Goal: Task Accomplishment & Management: Complete application form

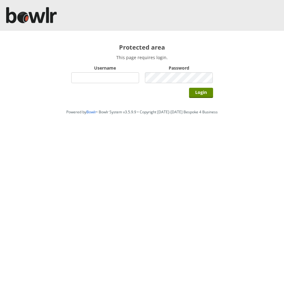
click at [97, 79] on input "Username" at bounding box center [105, 77] width 68 height 11
type input "hornseaindoorbowlsclub"
click at [201, 95] on input "Login" at bounding box center [201, 93] width 24 height 10
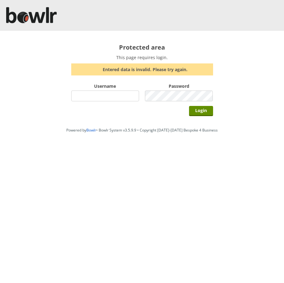
click at [102, 89] on div "Username" at bounding box center [105, 92] width 68 height 21
click at [98, 94] on input "Username" at bounding box center [105, 96] width 68 height 11
type input "hornseaindoorbowlsclub"
click at [202, 113] on input "Login" at bounding box center [201, 111] width 24 height 10
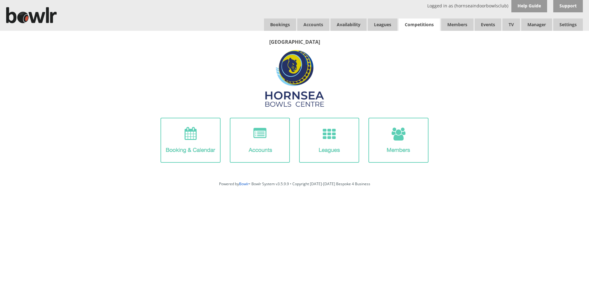
click at [284, 27] on link "Competitions" at bounding box center [419, 24] width 41 height 12
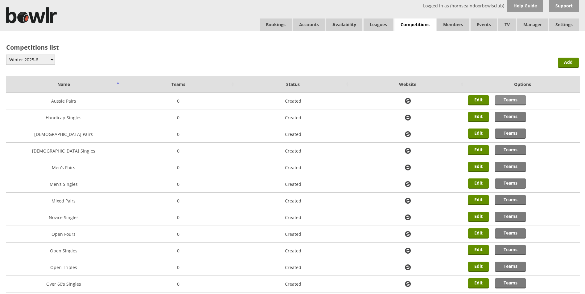
click at [511, 99] on link "Teams" at bounding box center [510, 100] width 31 height 10
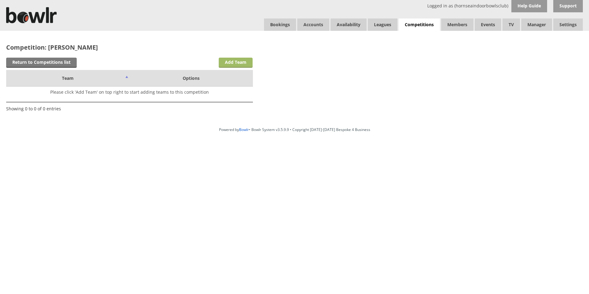
click at [242, 64] on link "Add Team" at bounding box center [236, 63] width 34 height 10
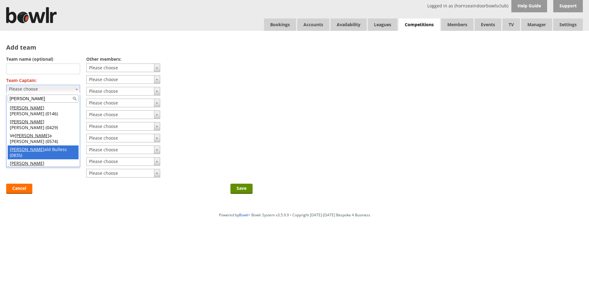
type input "ron"
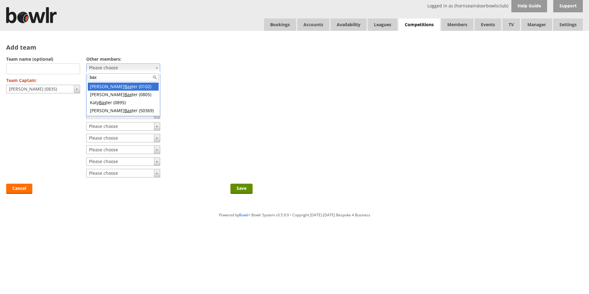
type input "bax"
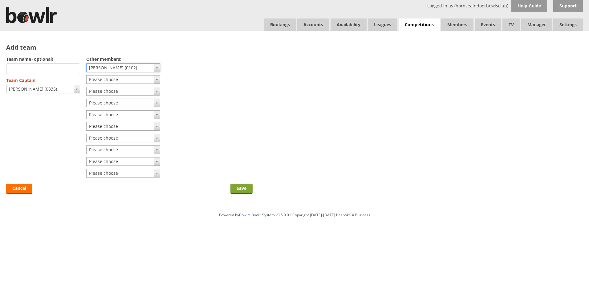
click at [244, 190] on input "Save" at bounding box center [242, 189] width 22 height 10
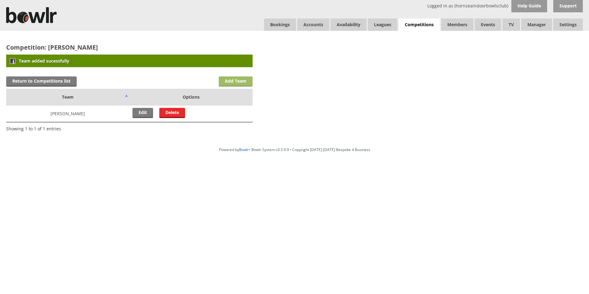
click at [238, 79] on link "Add Team" at bounding box center [236, 81] width 34 height 10
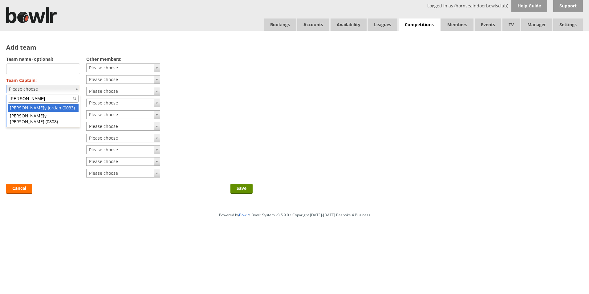
type input "garr"
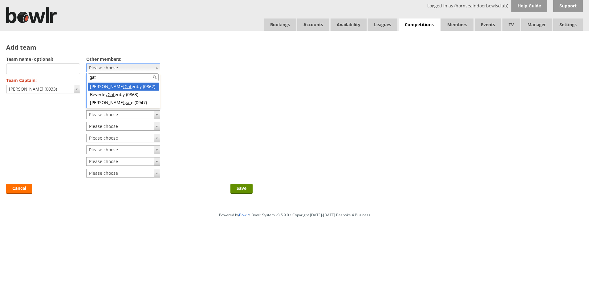
type input "gat"
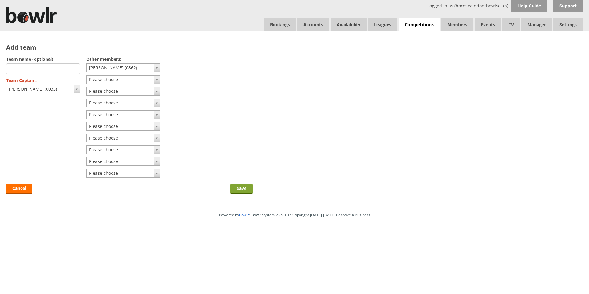
click at [241, 189] on input "Save" at bounding box center [242, 189] width 22 height 10
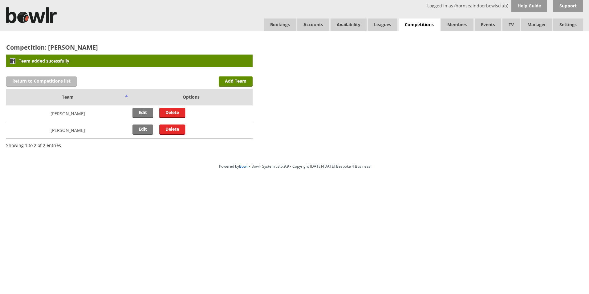
click at [31, 83] on link "Return to Competitions list" at bounding box center [41, 81] width 71 height 10
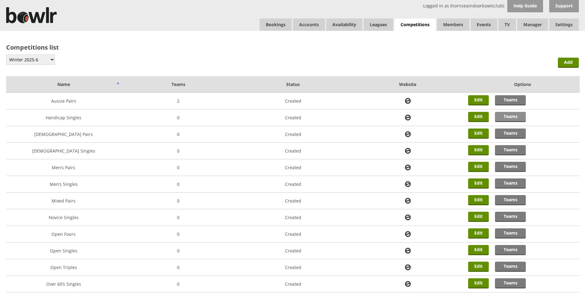
click at [509, 116] on link "Teams" at bounding box center [510, 117] width 31 height 10
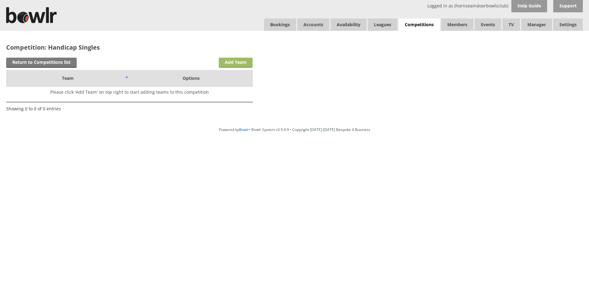
click at [235, 62] on link "Add Team" at bounding box center [236, 63] width 34 height 10
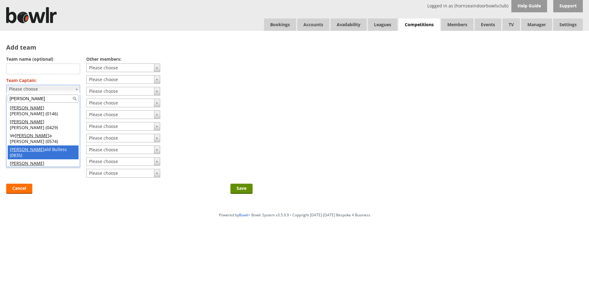
type input "ron"
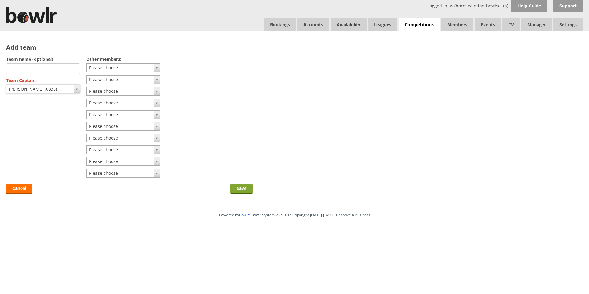
click at [243, 188] on input "Save" at bounding box center [242, 189] width 22 height 10
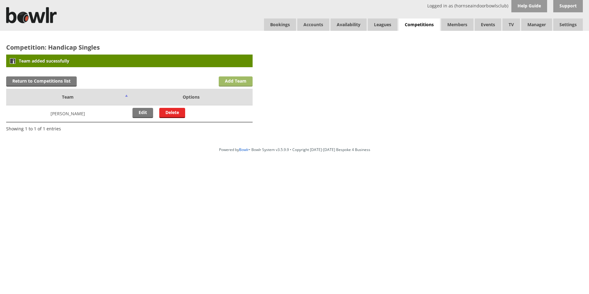
click at [223, 80] on link "Add Team" at bounding box center [236, 81] width 34 height 10
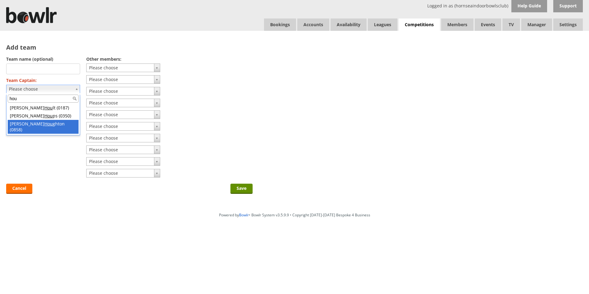
type input "hou"
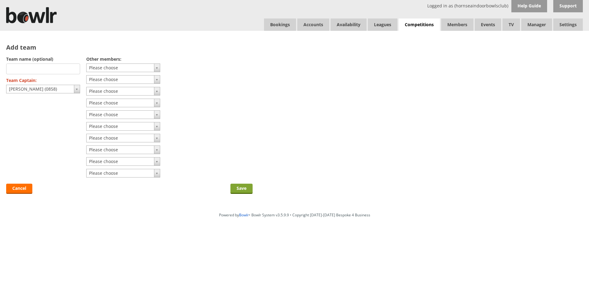
click at [241, 190] on input "Save" at bounding box center [242, 189] width 22 height 10
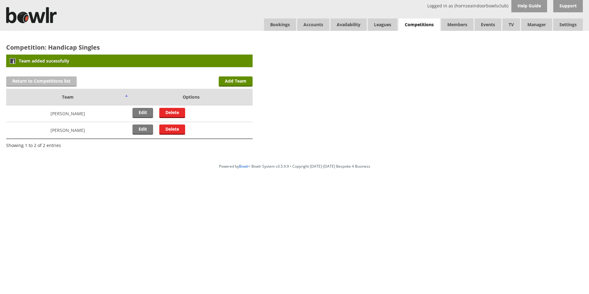
click at [21, 81] on link "Return to Competitions list" at bounding box center [41, 81] width 71 height 10
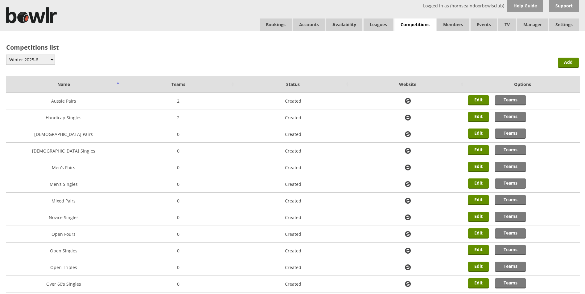
click at [285, 172] on td "Created" at bounding box center [293, 167] width 115 height 17
click at [509, 168] on link "Teams" at bounding box center [510, 167] width 31 height 10
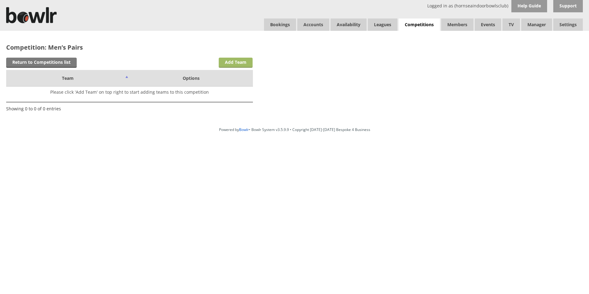
click at [234, 61] on link "Add Team" at bounding box center [236, 63] width 34 height 10
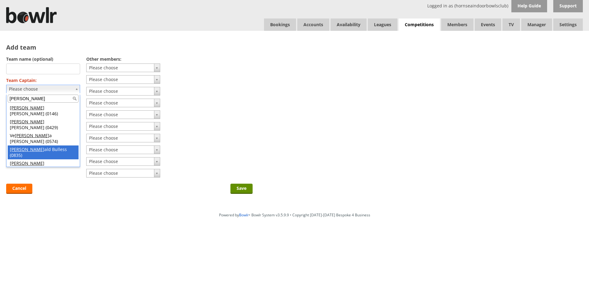
type input "ron"
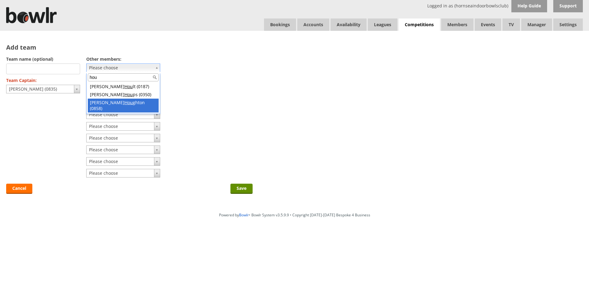
type input "hou"
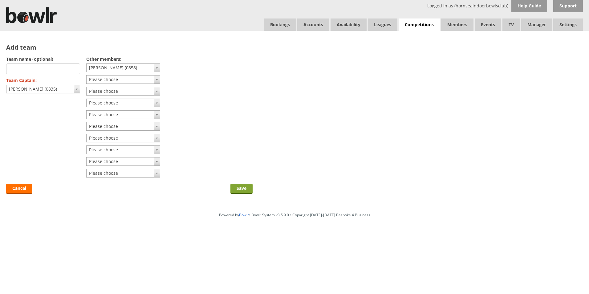
click at [241, 190] on input "Save" at bounding box center [242, 189] width 22 height 10
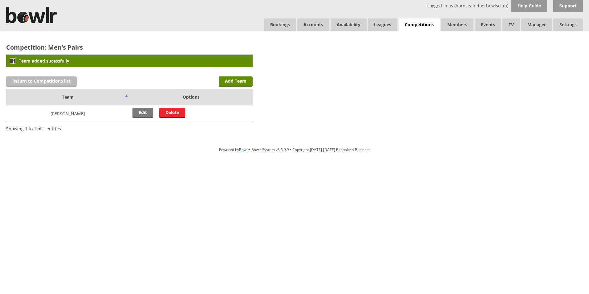
click at [35, 82] on link "Return to Competitions list" at bounding box center [41, 81] width 71 height 10
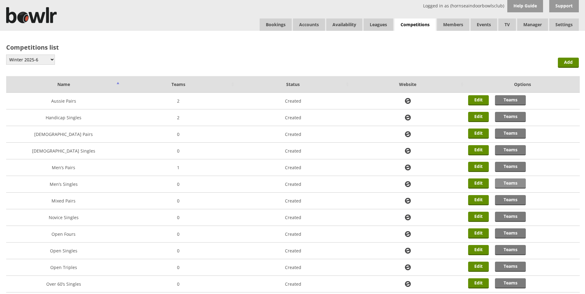
click at [510, 185] on link "Teams" at bounding box center [510, 184] width 31 height 10
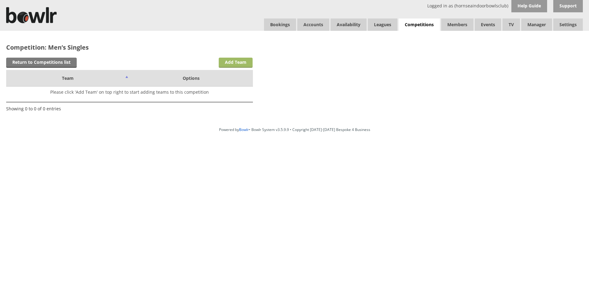
click at [229, 62] on link "Add Team" at bounding box center [236, 63] width 34 height 10
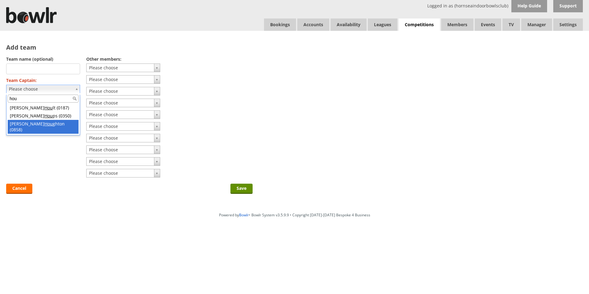
type input "hou"
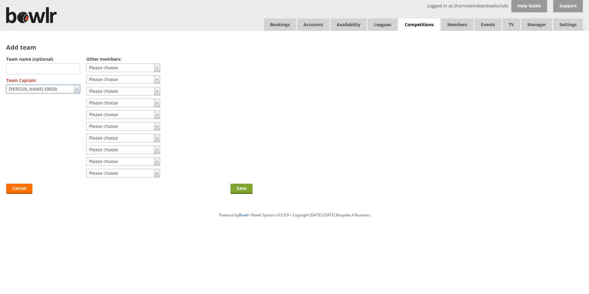
click at [239, 191] on input "Save" at bounding box center [242, 189] width 22 height 10
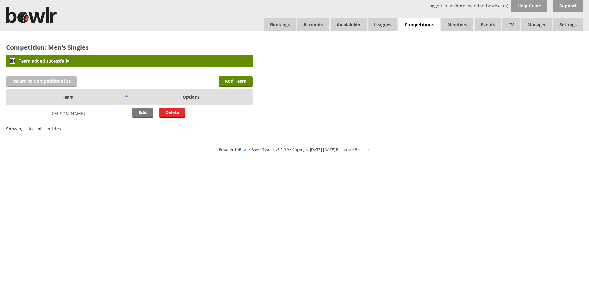
click at [40, 79] on link "Return to Competitions list" at bounding box center [41, 81] width 71 height 10
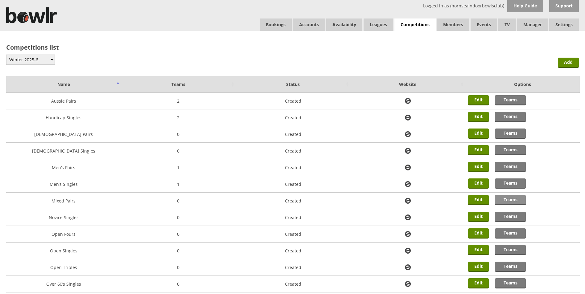
click at [511, 201] on link "Teams" at bounding box center [510, 200] width 31 height 10
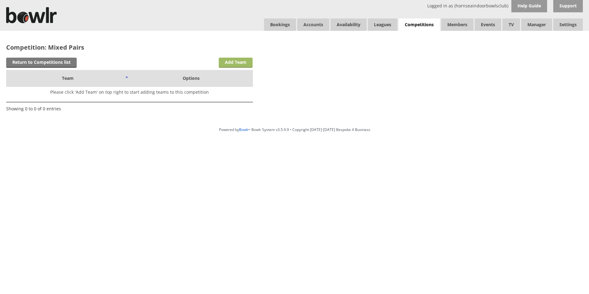
click at [239, 64] on link "Add Team" at bounding box center [236, 63] width 34 height 10
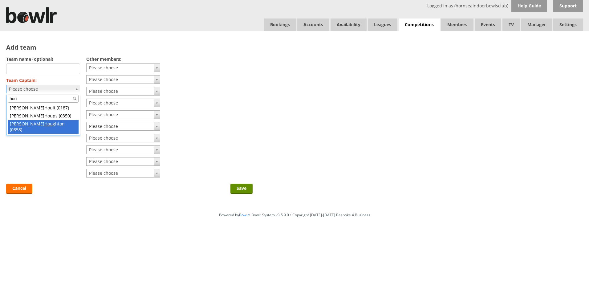
type input "hou"
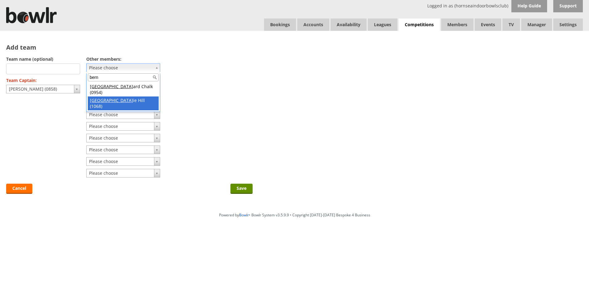
type input "bern"
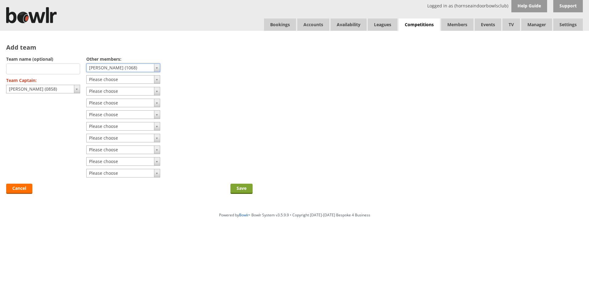
click at [243, 189] on input "Save" at bounding box center [242, 189] width 22 height 10
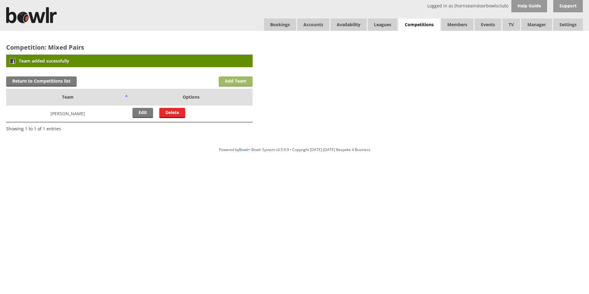
click at [240, 80] on link "Add Team" at bounding box center [236, 81] width 34 height 10
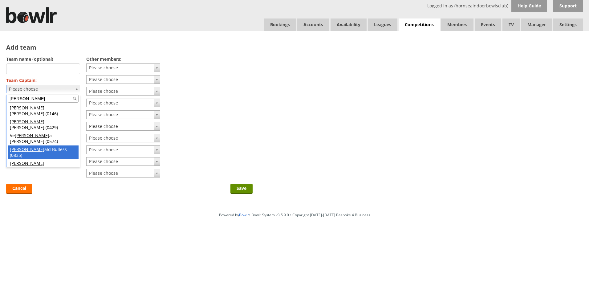
type input "ron"
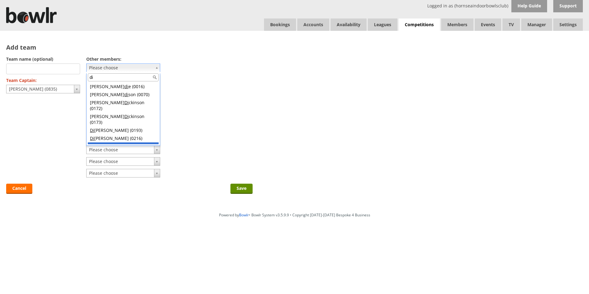
type input "di"
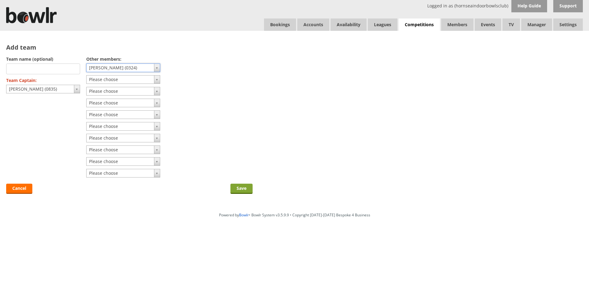
click at [242, 189] on input "Save" at bounding box center [242, 189] width 22 height 10
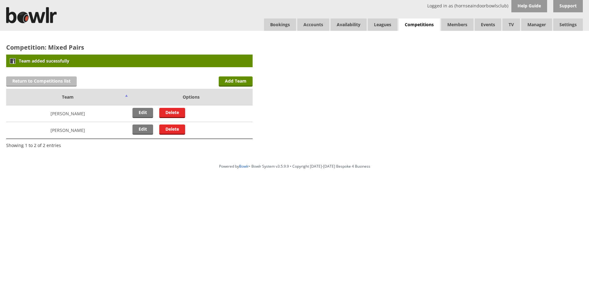
click at [51, 80] on link "Return to Competitions list" at bounding box center [41, 81] width 71 height 10
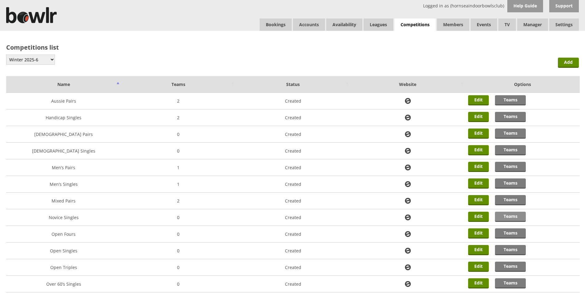
click at [508, 215] on link "Teams" at bounding box center [510, 217] width 31 height 10
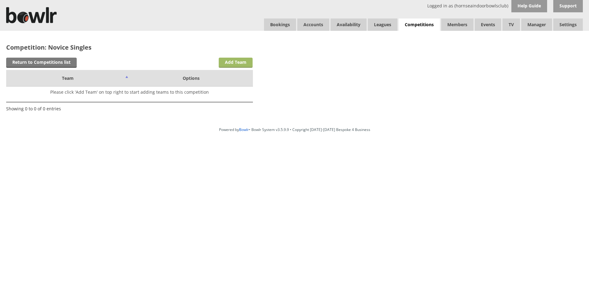
click at [236, 63] on link "Add Team" at bounding box center [236, 63] width 34 height 10
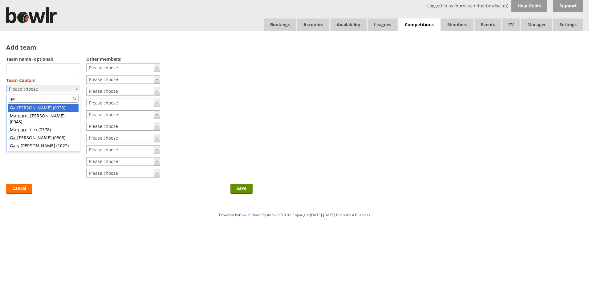
type input "gar"
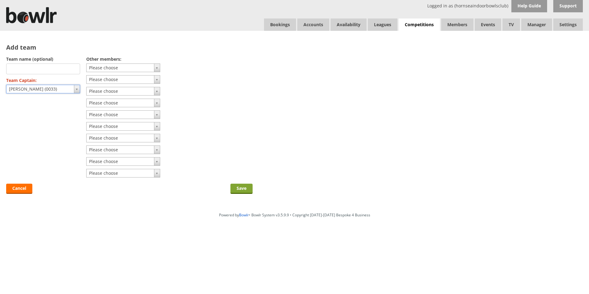
click at [239, 188] on input "Save" at bounding box center [242, 189] width 22 height 10
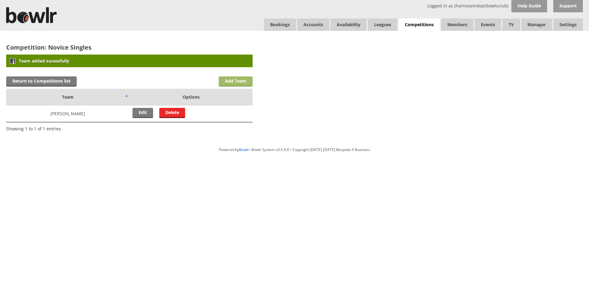
click at [247, 82] on link "Add Team" at bounding box center [236, 81] width 34 height 10
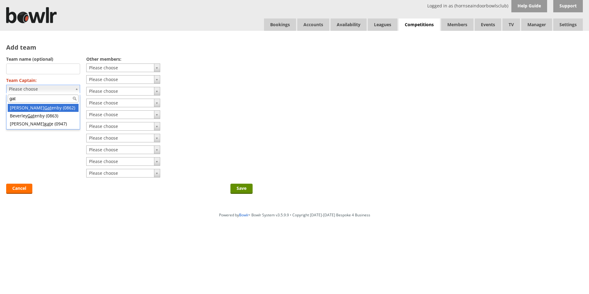
type input "gat"
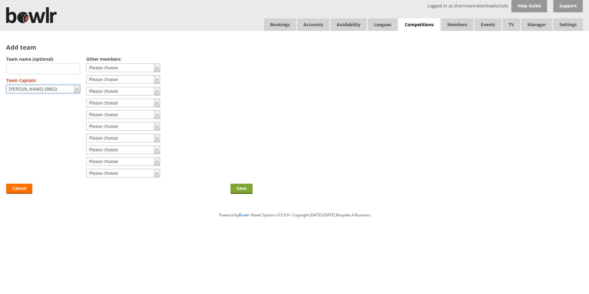
click at [244, 190] on input "Save" at bounding box center [242, 189] width 22 height 10
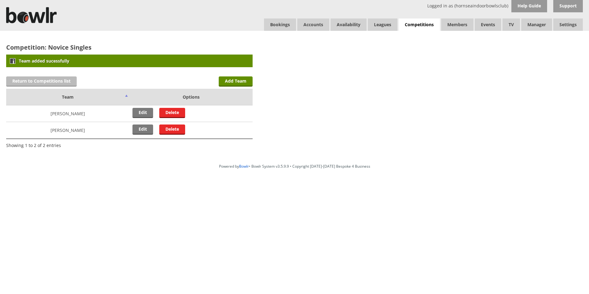
click at [61, 81] on link "Return to Competitions list" at bounding box center [41, 81] width 71 height 10
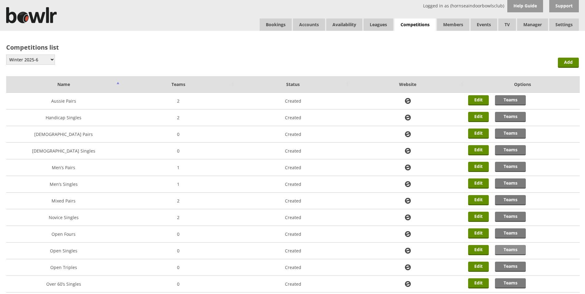
click at [505, 250] on link "Teams" at bounding box center [510, 250] width 31 height 10
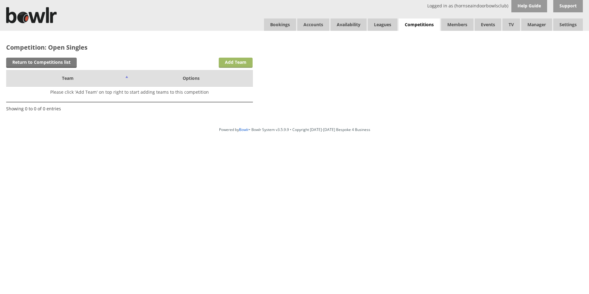
click at [238, 63] on link "Add Team" at bounding box center [236, 63] width 34 height 10
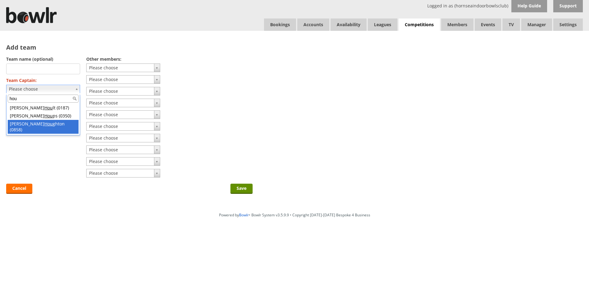
type input "hou"
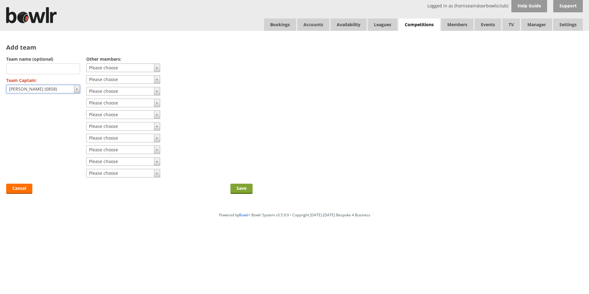
click at [242, 187] on input "Save" at bounding box center [242, 189] width 22 height 10
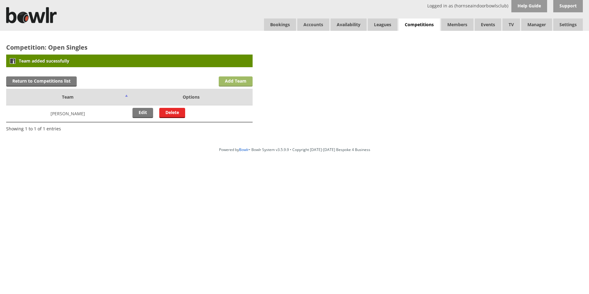
click at [231, 77] on link "Add Team" at bounding box center [236, 81] width 34 height 10
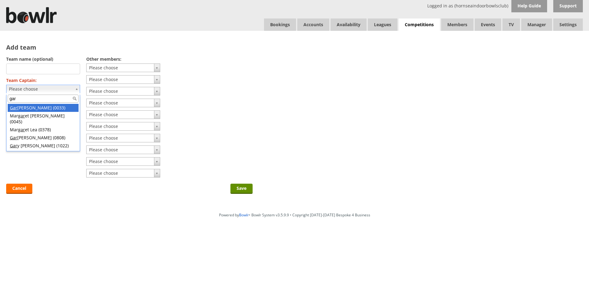
type input "gar"
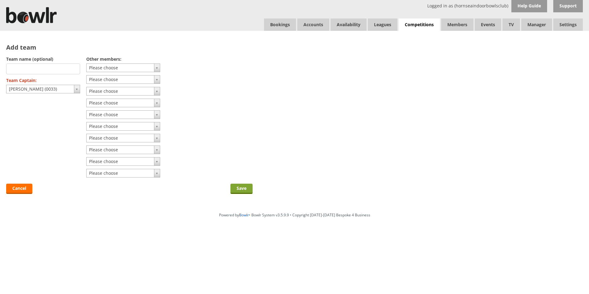
click at [238, 191] on input "Save" at bounding box center [242, 189] width 22 height 10
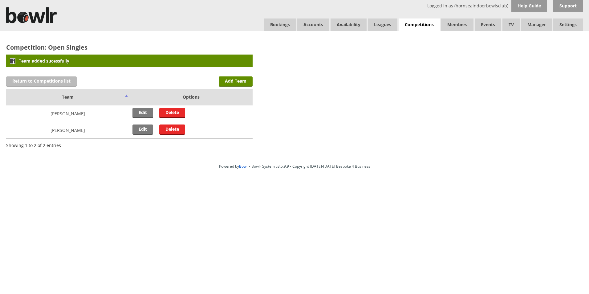
click at [22, 79] on link "Return to Competitions list" at bounding box center [41, 81] width 71 height 10
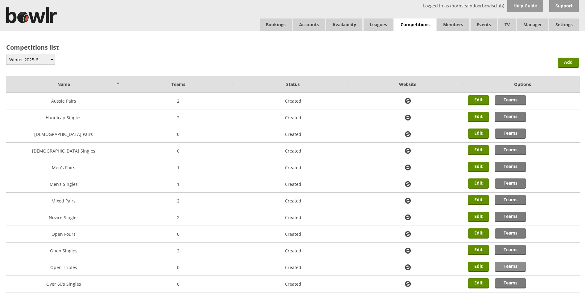
click at [508, 268] on link "Teams" at bounding box center [510, 267] width 31 height 10
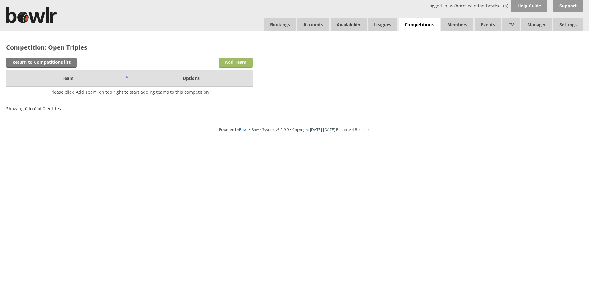
click at [244, 62] on link "Add Team" at bounding box center [236, 63] width 34 height 10
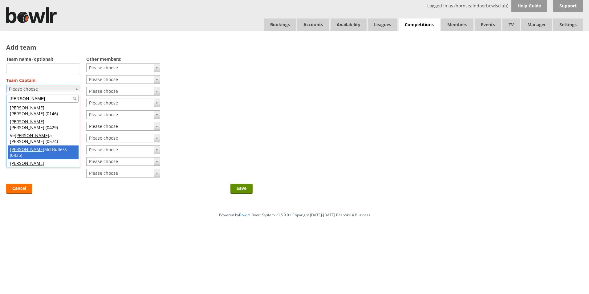
type input "ron"
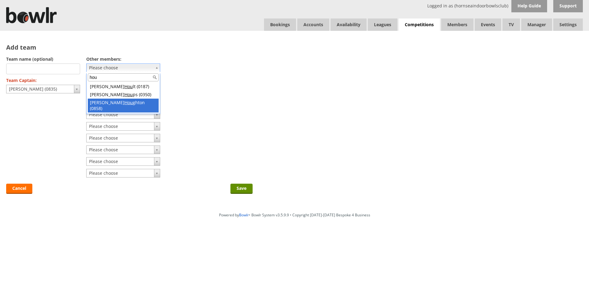
type input "hou"
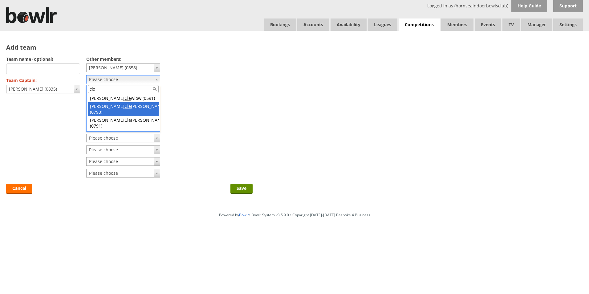
type input "cle"
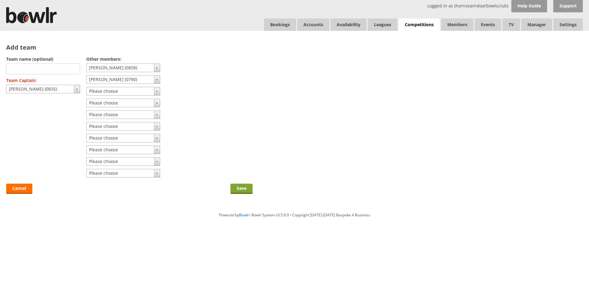
click at [240, 188] on input "Save" at bounding box center [242, 189] width 22 height 10
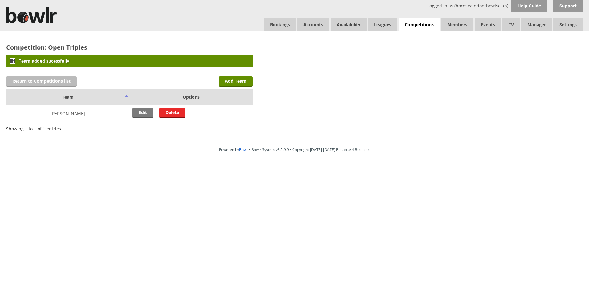
click at [46, 80] on link "Return to Competitions list" at bounding box center [41, 81] width 71 height 10
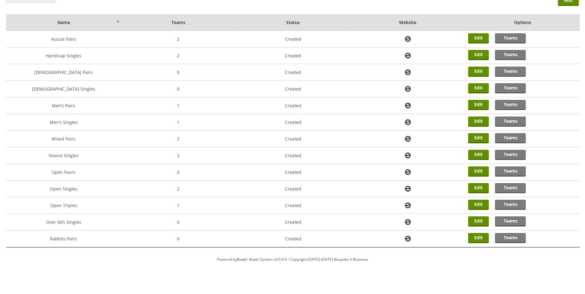
scroll to position [65, 0]
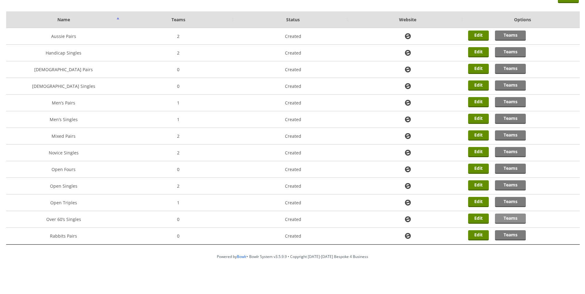
click at [511, 219] on link "Teams" at bounding box center [510, 219] width 31 height 10
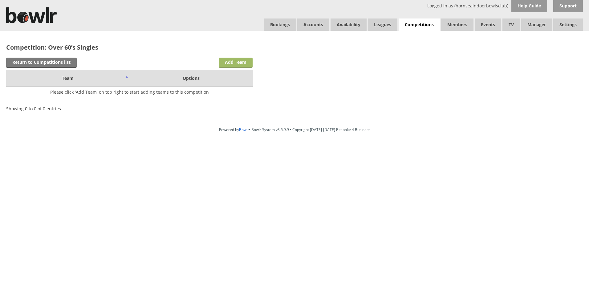
click at [232, 62] on link "Add Team" at bounding box center [236, 63] width 34 height 10
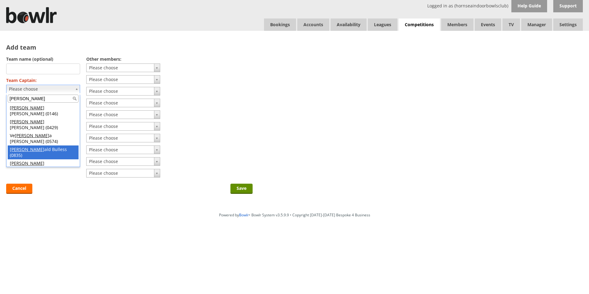
type input "ron"
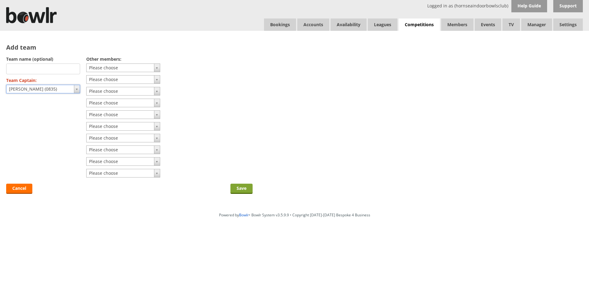
click at [242, 193] on input "Save" at bounding box center [242, 189] width 22 height 10
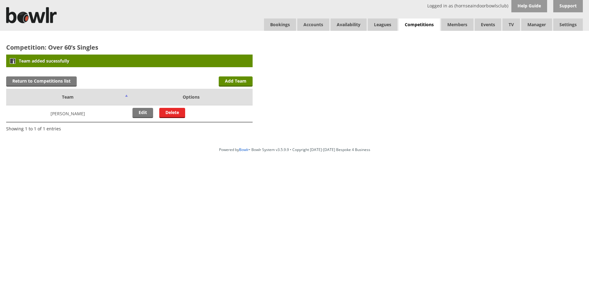
click at [236, 187] on html "Logged in as (hornseaindoorbowlsclub) Help Guide Support Bookings Accounts Rink…" at bounding box center [294, 93] width 589 height 187
click at [225, 82] on link "Add Team" at bounding box center [236, 81] width 34 height 10
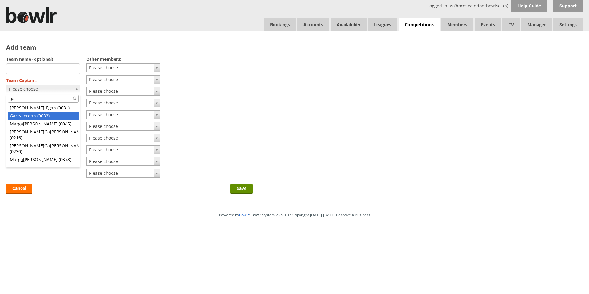
type input "ga"
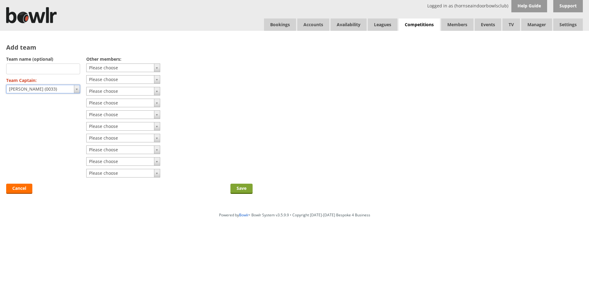
click at [235, 188] on input "Save" at bounding box center [242, 189] width 22 height 10
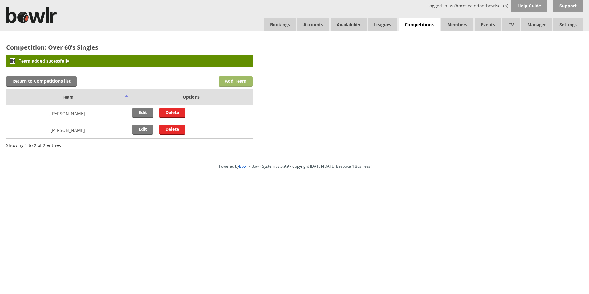
click at [238, 81] on link "Add Team" at bounding box center [236, 81] width 34 height 10
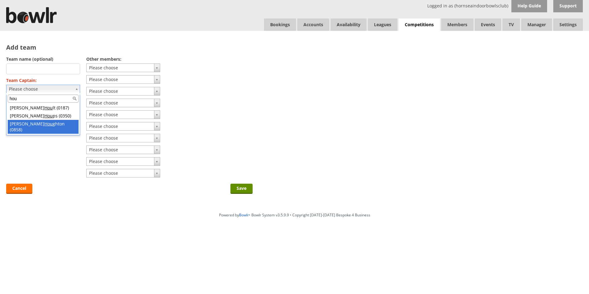
type input "hou"
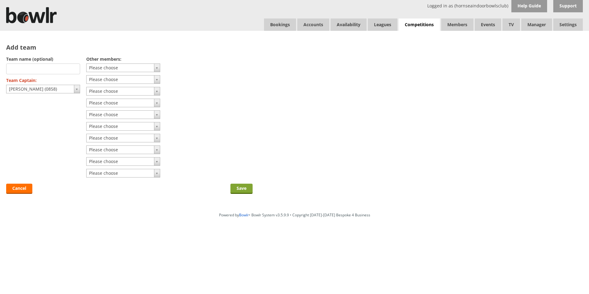
click at [238, 189] on input "Save" at bounding box center [242, 189] width 22 height 10
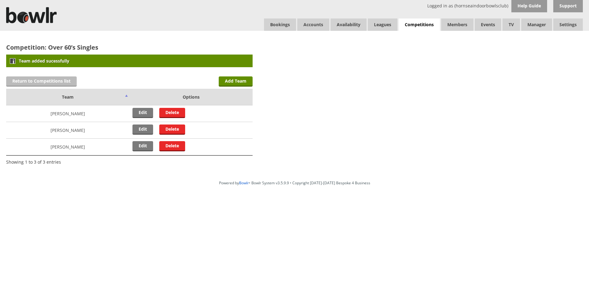
click at [55, 84] on link "Return to Competitions list" at bounding box center [41, 81] width 71 height 10
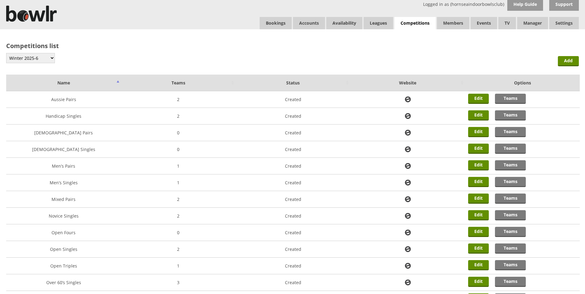
scroll to position [65, 0]
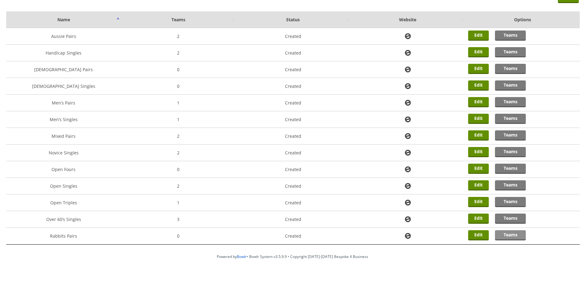
click at [513, 237] on link "Teams" at bounding box center [510, 235] width 31 height 10
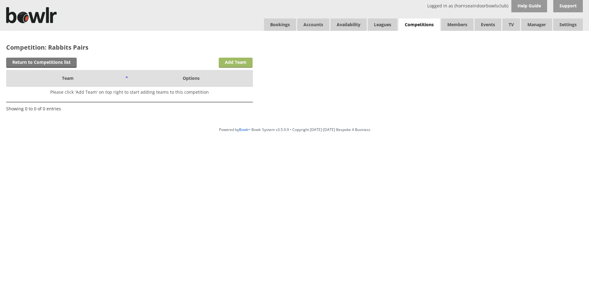
click at [238, 64] on link "Add Team" at bounding box center [236, 63] width 34 height 10
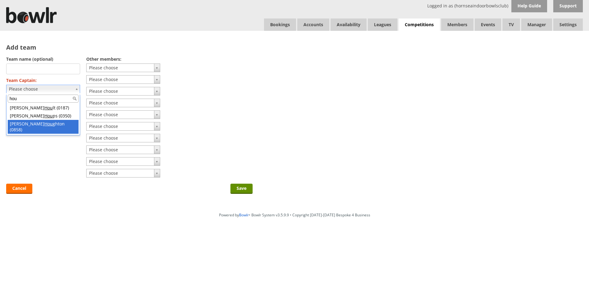
type input "hou"
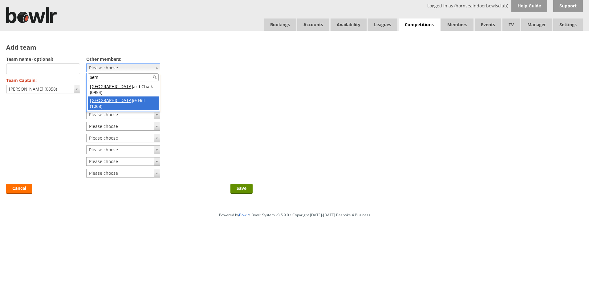
type input "bern"
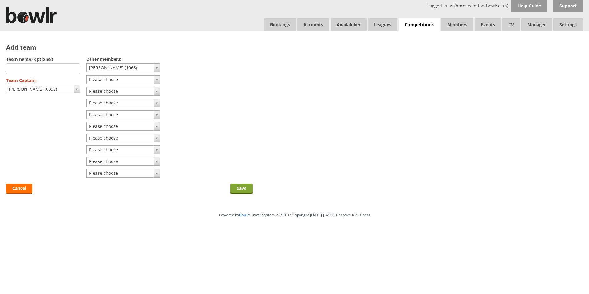
click at [241, 191] on input "Save" at bounding box center [242, 189] width 22 height 10
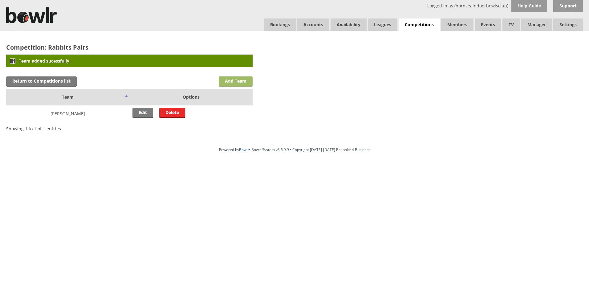
click at [233, 80] on link "Add Team" at bounding box center [236, 81] width 34 height 10
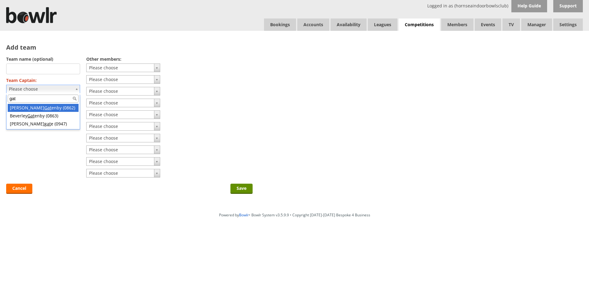
type input "gat"
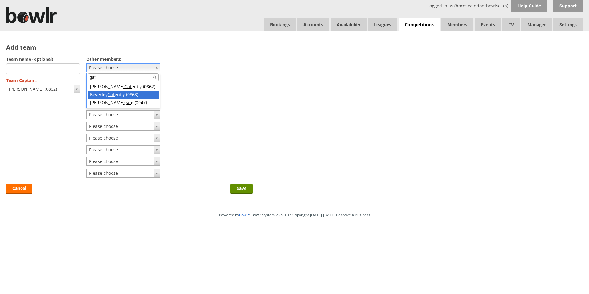
type input "gat"
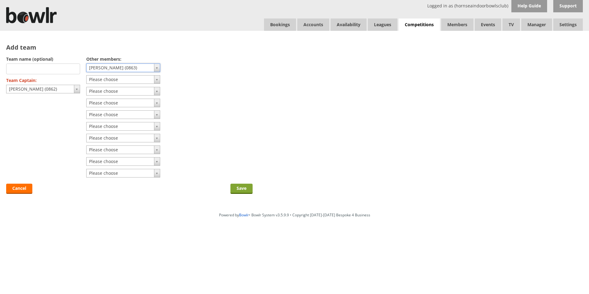
click at [249, 187] on input "Save" at bounding box center [242, 189] width 22 height 10
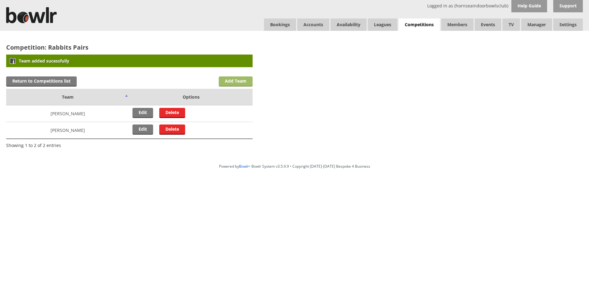
click at [240, 82] on link "Add Team" at bounding box center [236, 81] width 34 height 10
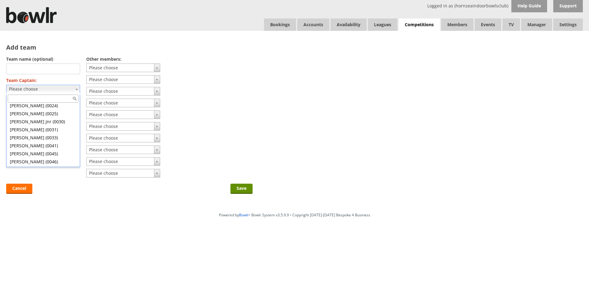
scroll to position [108, 0]
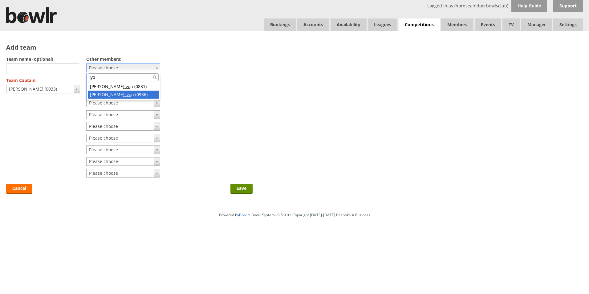
type input "lyo"
click at [245, 187] on input "Save" at bounding box center [242, 189] width 22 height 10
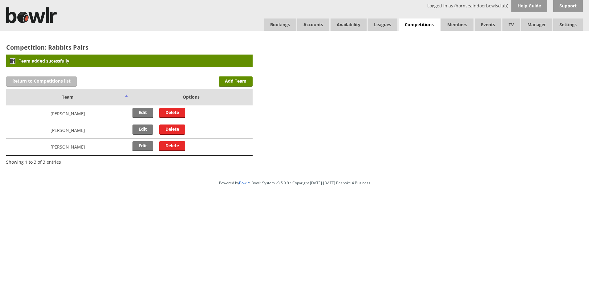
click at [39, 80] on link "Return to Competitions list" at bounding box center [41, 81] width 71 height 10
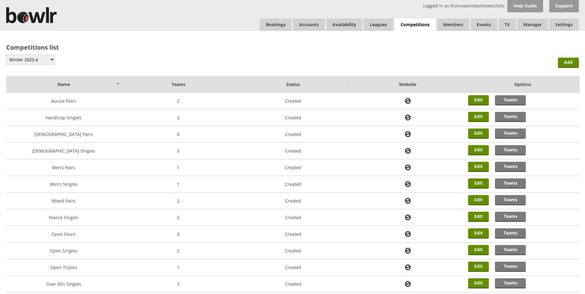
scroll to position [65, 0]
